Goal: Task Accomplishment & Management: Manage account settings

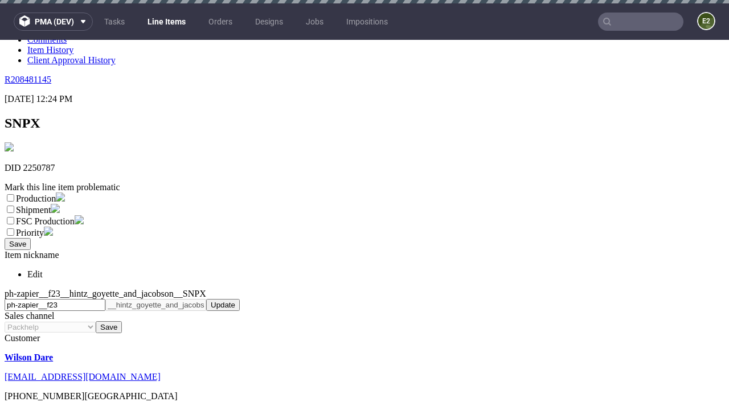
scroll to position [3, 0]
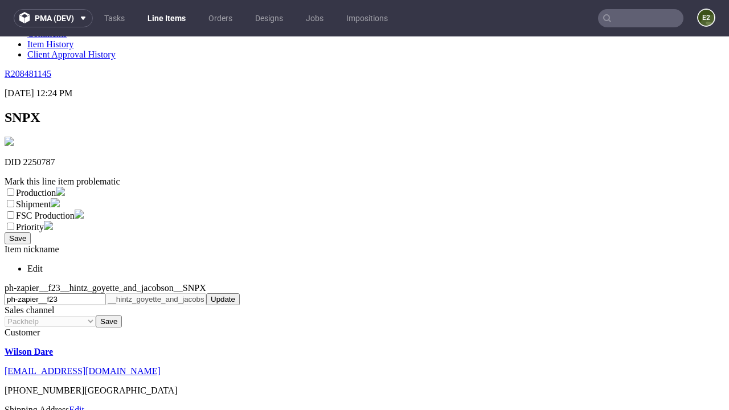
select select "dtp_ca_needed"
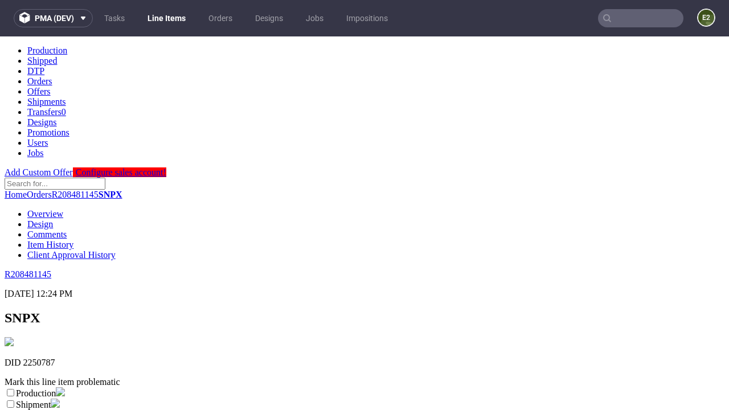
scroll to position [0, 0]
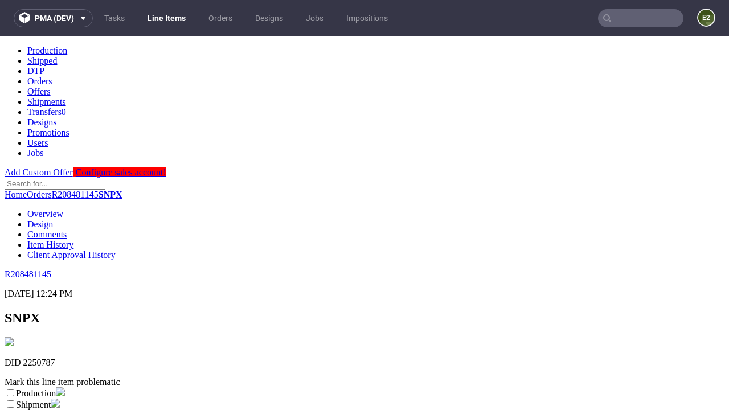
checkbox input "true"
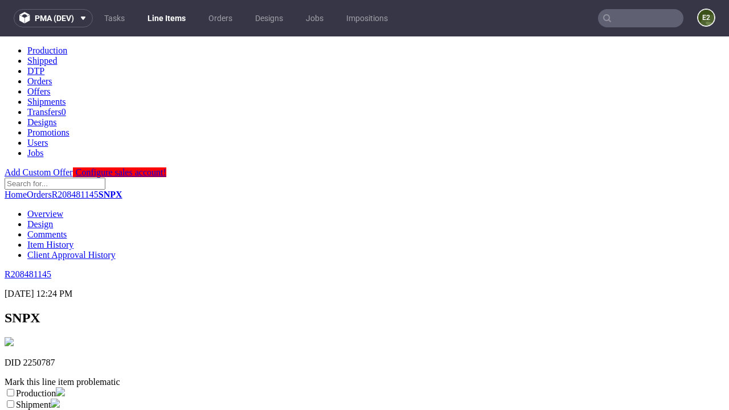
scroll to position [10, 0]
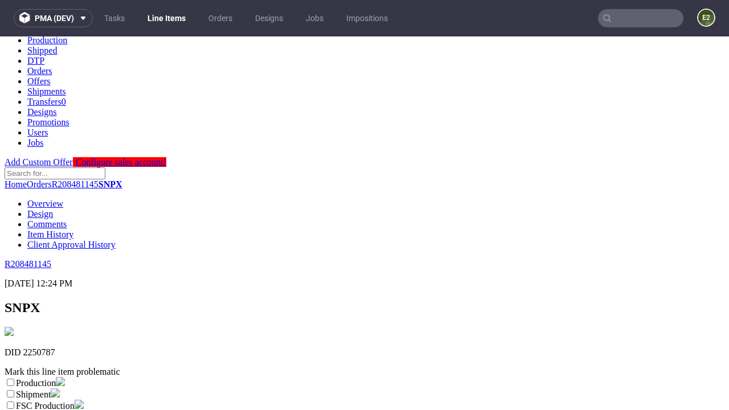
type textarea "test"
